Goal: Transaction & Acquisition: Purchase product/service

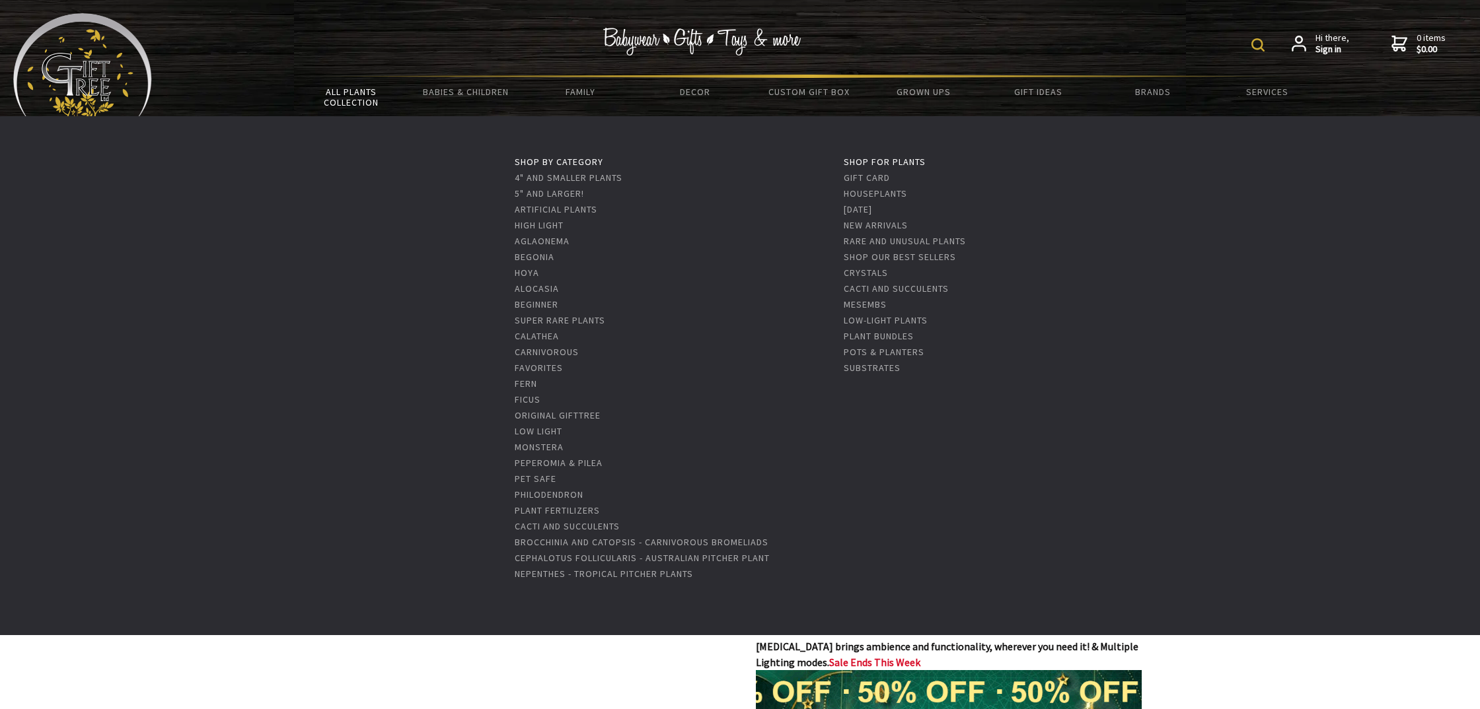
click at [367, 96] on link "All Plants Collection" at bounding box center [351, 97] width 114 height 38
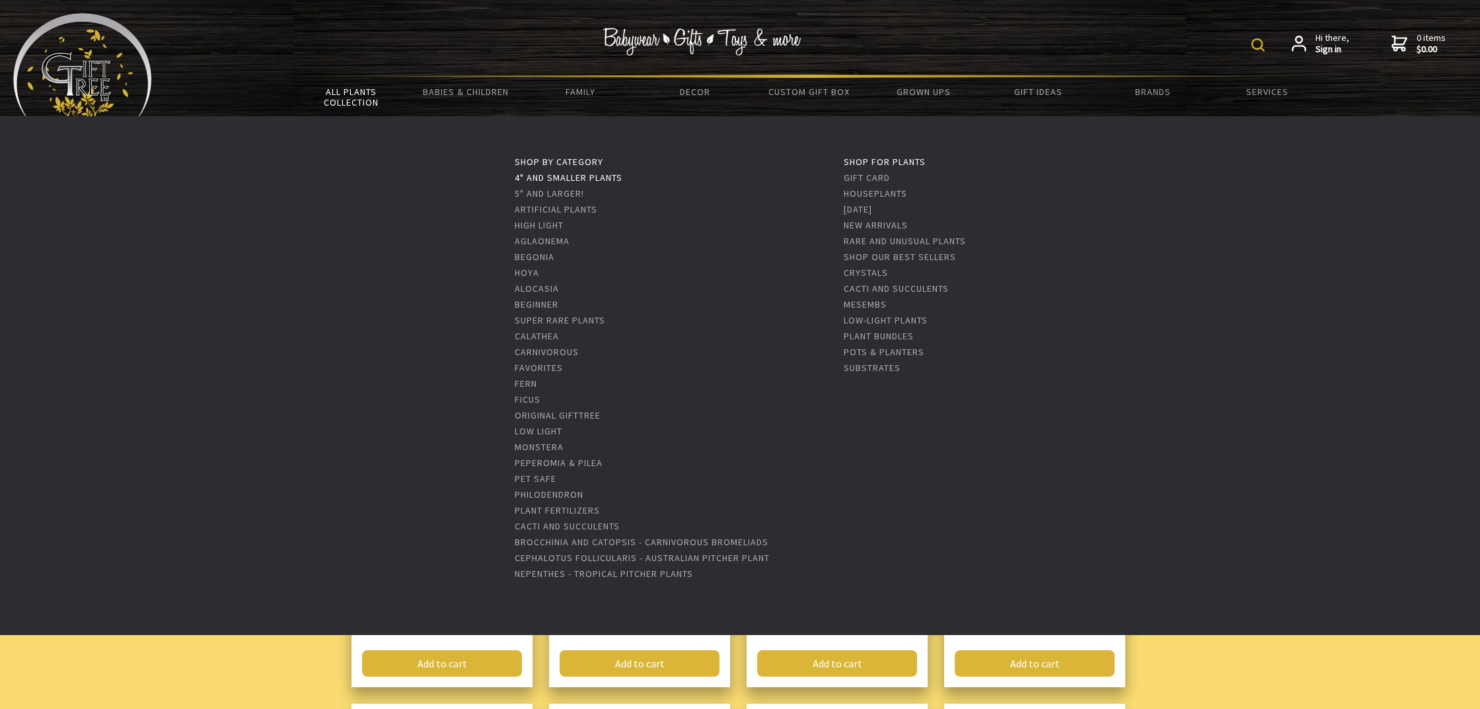
click at [575, 178] on link "4" and Smaller Plants" at bounding box center [569, 178] width 108 height 12
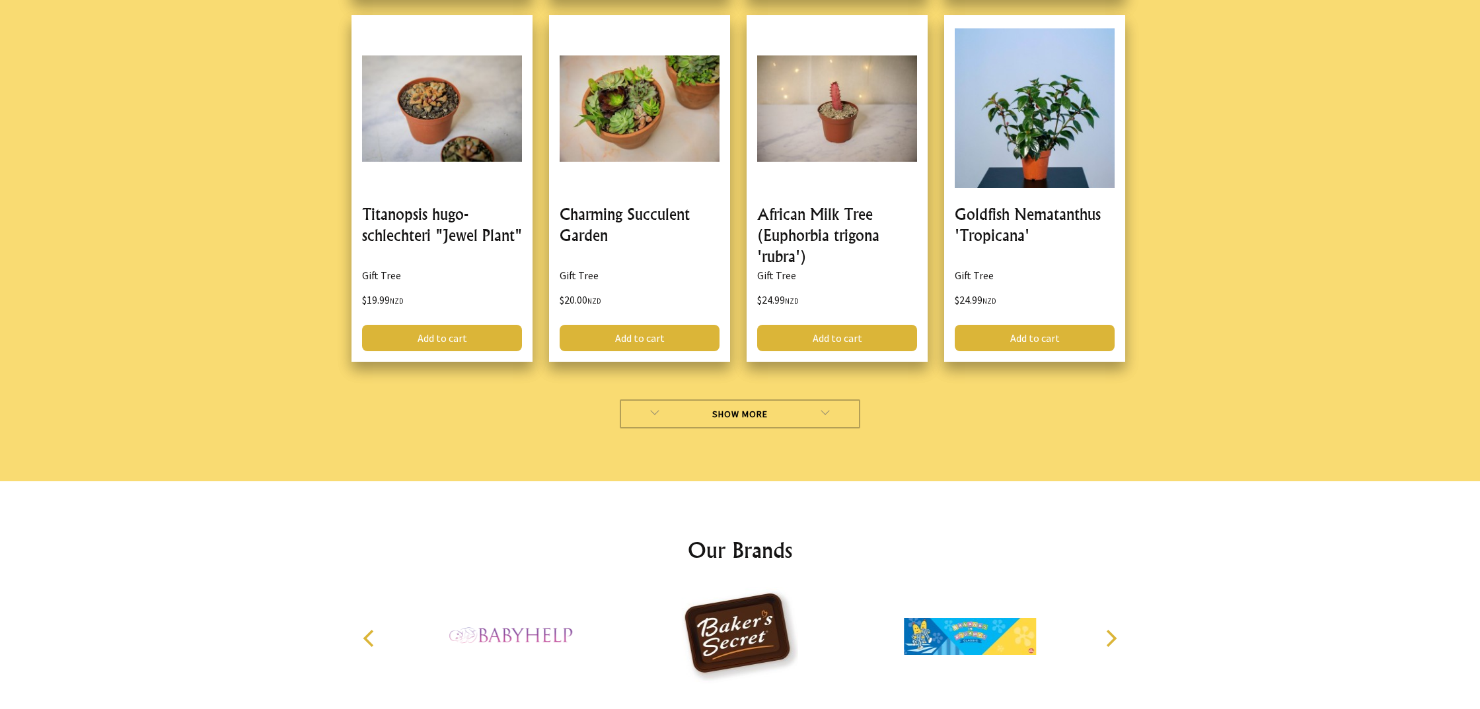
scroll to position [3759, 0]
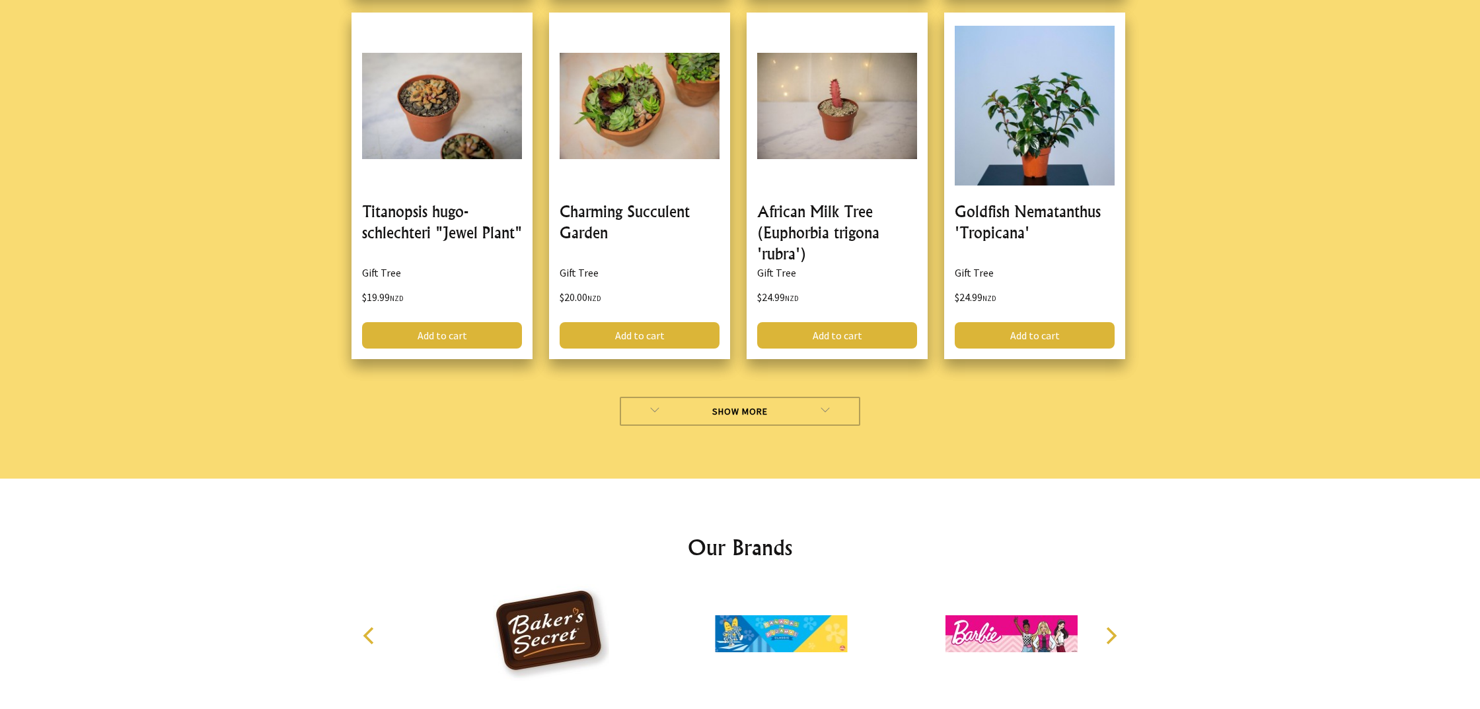
click at [745, 397] on link "Show More" at bounding box center [740, 411] width 241 height 29
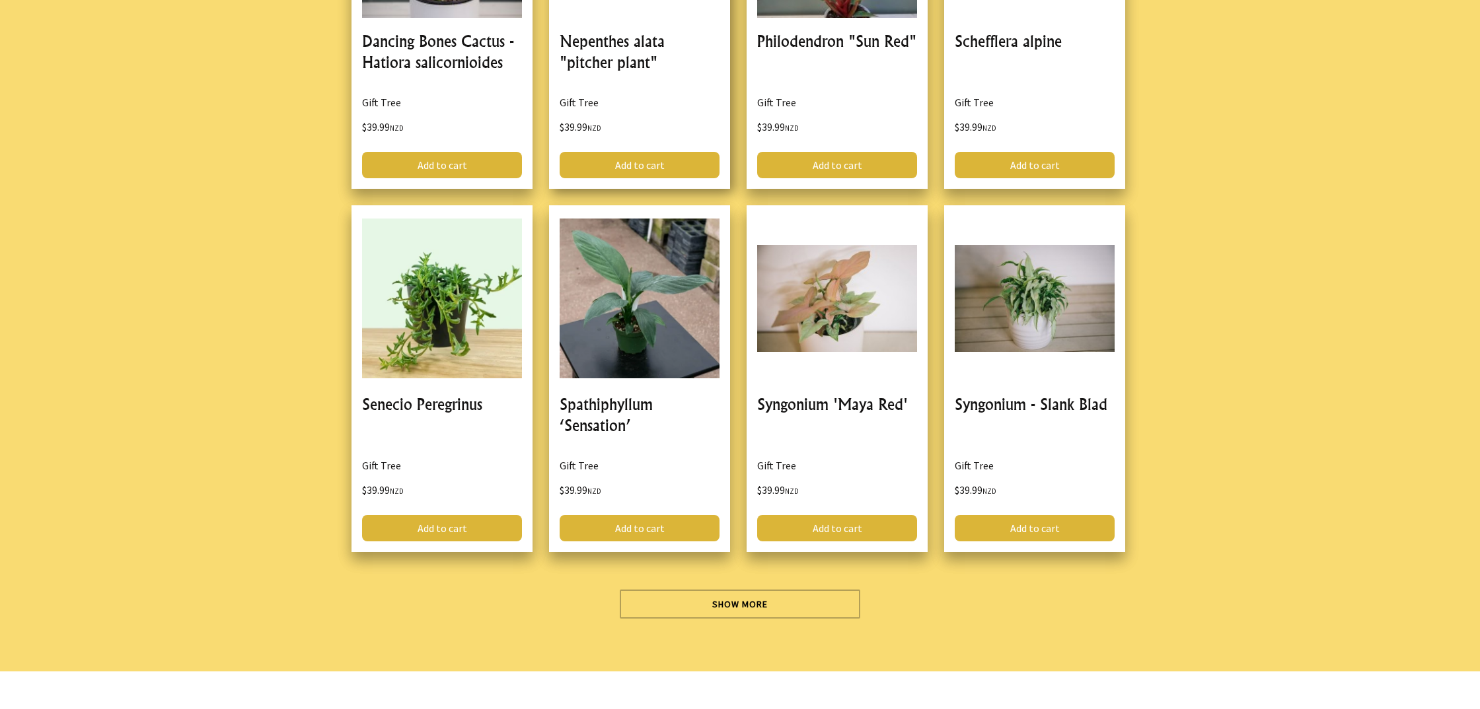
scroll to position [7199, 0]
click at [764, 589] on link "Show More" at bounding box center [740, 603] width 241 height 29
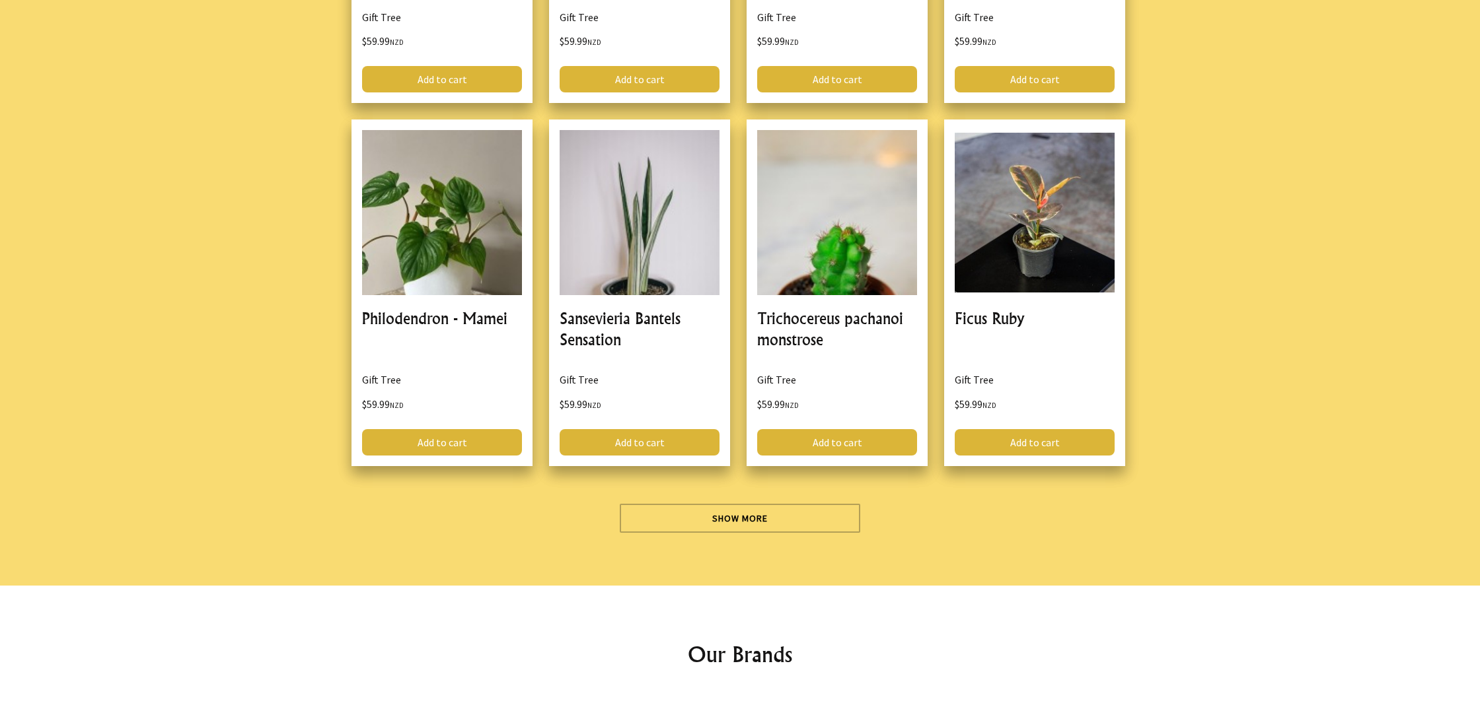
scroll to position [10651, 0]
